Goal: Information Seeking & Learning: Learn about a topic

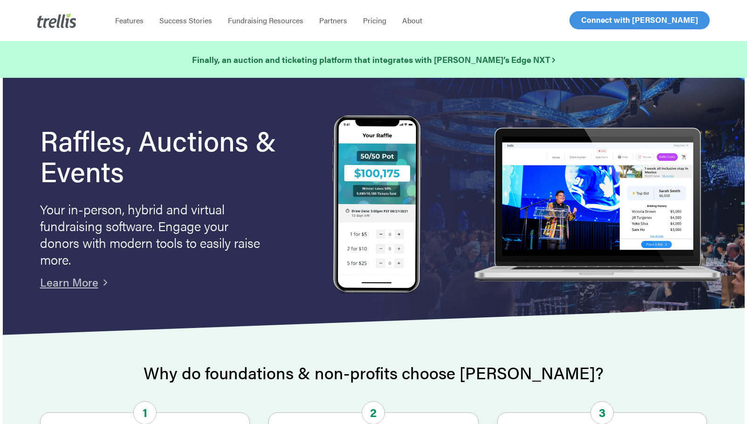
click at [265, 73] on div "Finally, an auction and ticketing platform that integrates with [PERSON_NAME]’s…" at bounding box center [373, 59] width 747 height 37
click at [130, 18] on span "Features" at bounding box center [129, 20] width 28 height 11
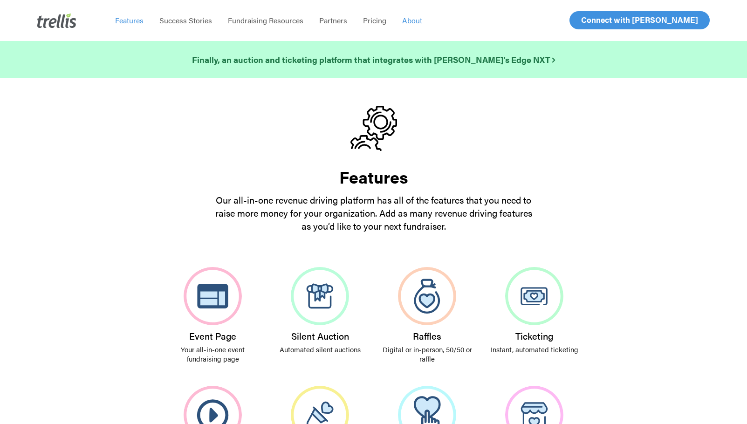
click at [418, 18] on span "About" at bounding box center [412, 20] width 20 height 11
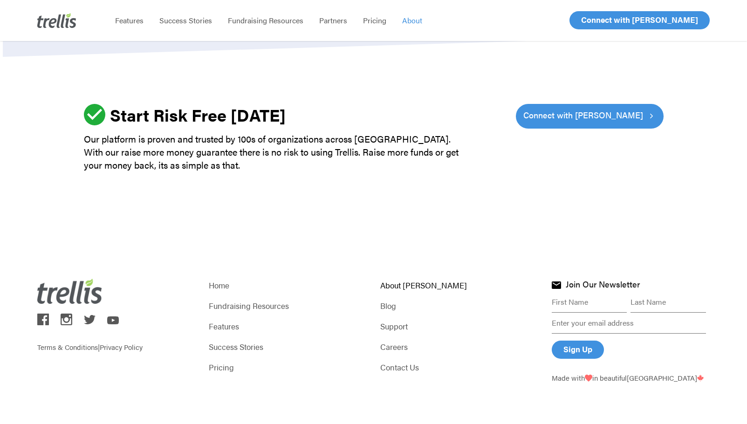
scroll to position [1299, 0]
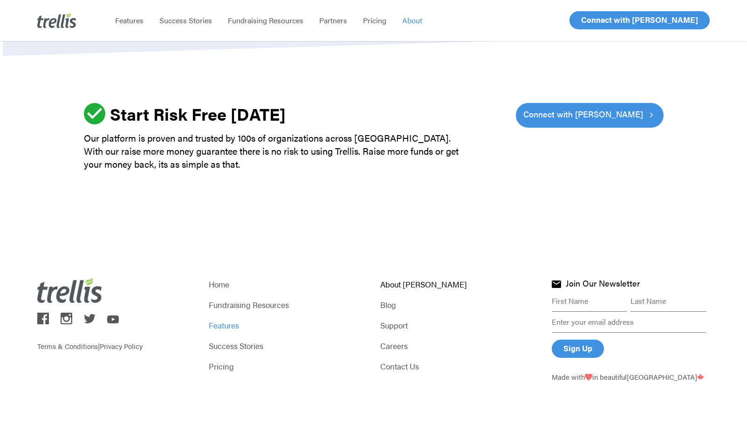
click at [231, 324] on link "Features" at bounding box center [288, 325] width 158 height 13
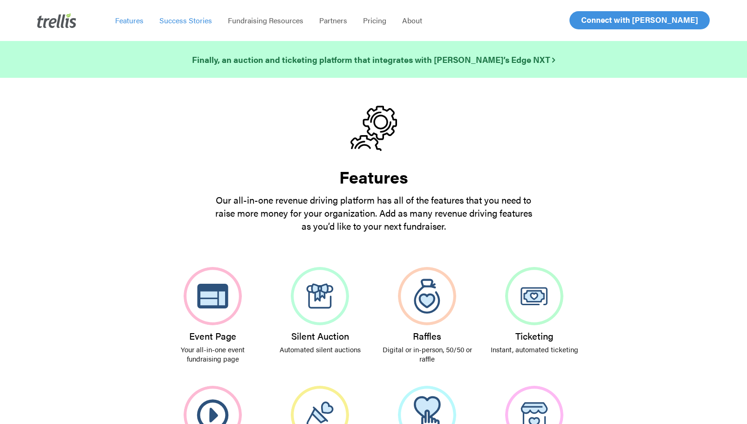
click at [187, 23] on span "Success Stories" at bounding box center [185, 20] width 53 height 11
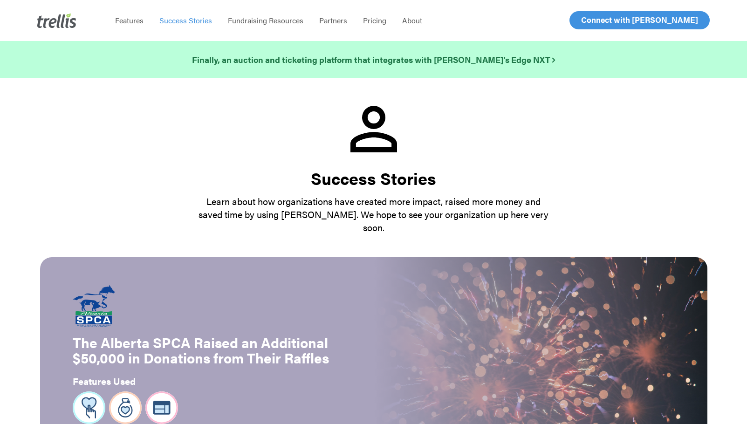
click at [60, 21] on img at bounding box center [56, 20] width 39 height 15
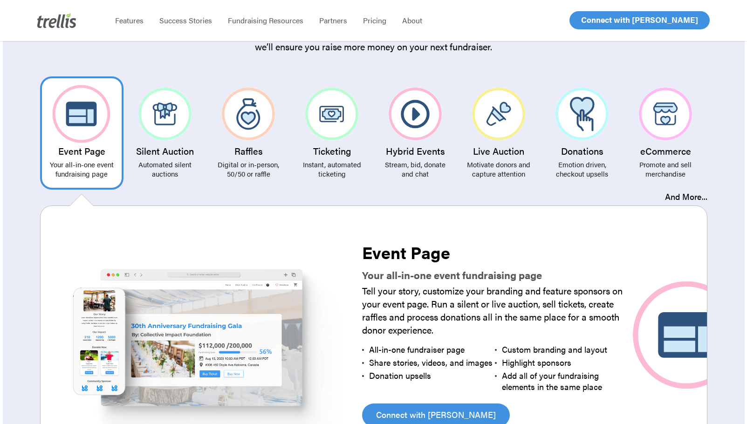
scroll to position [1709, 0]
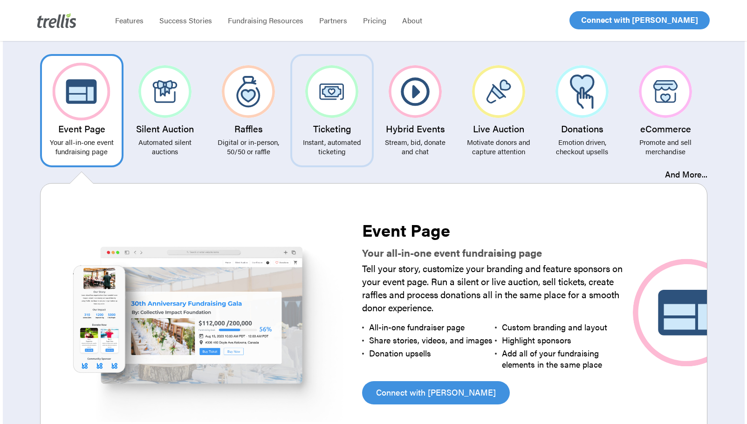
click at [338, 83] on img at bounding box center [331, 91] width 53 height 53
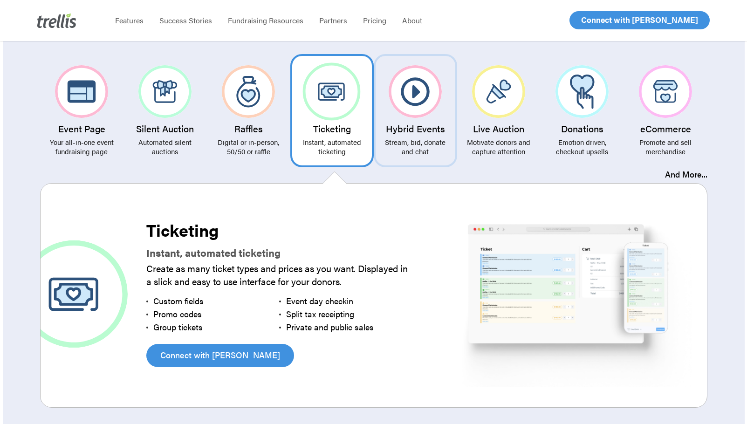
click at [437, 138] on p "Stream, bid, donate and chat" at bounding box center [415, 147] width 70 height 19
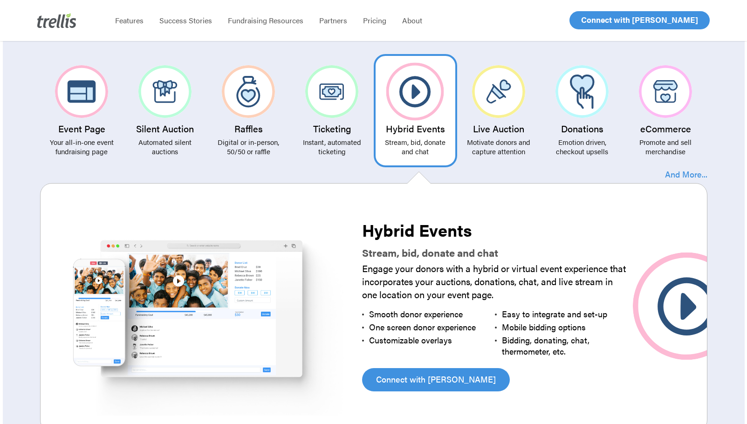
click at [698, 168] on link "And More..." at bounding box center [686, 174] width 42 height 12
